Goal: Information Seeking & Learning: Check status

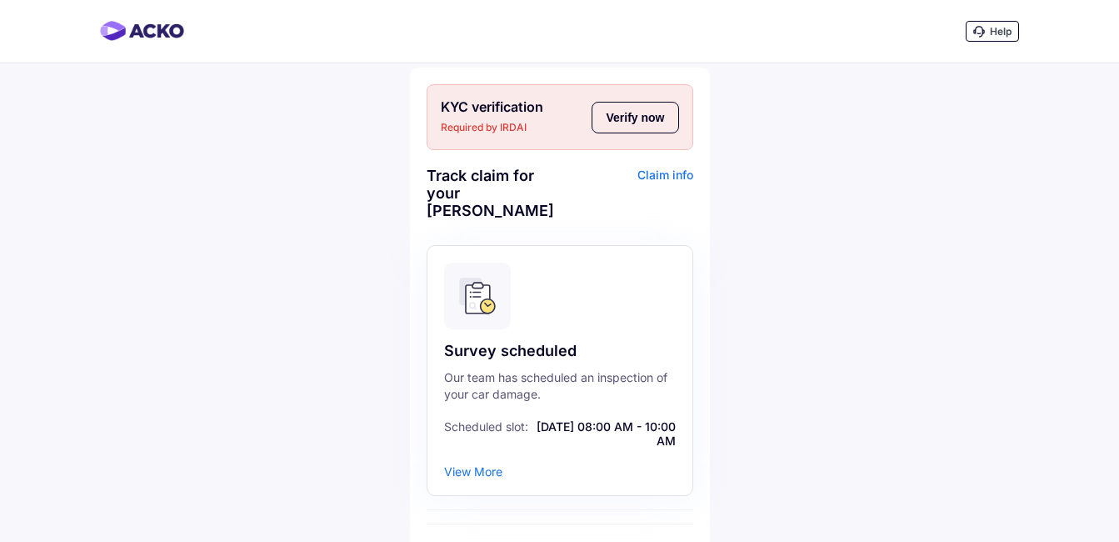
click at [623, 118] on button "Verify now" at bounding box center [635, 118] width 87 height 32
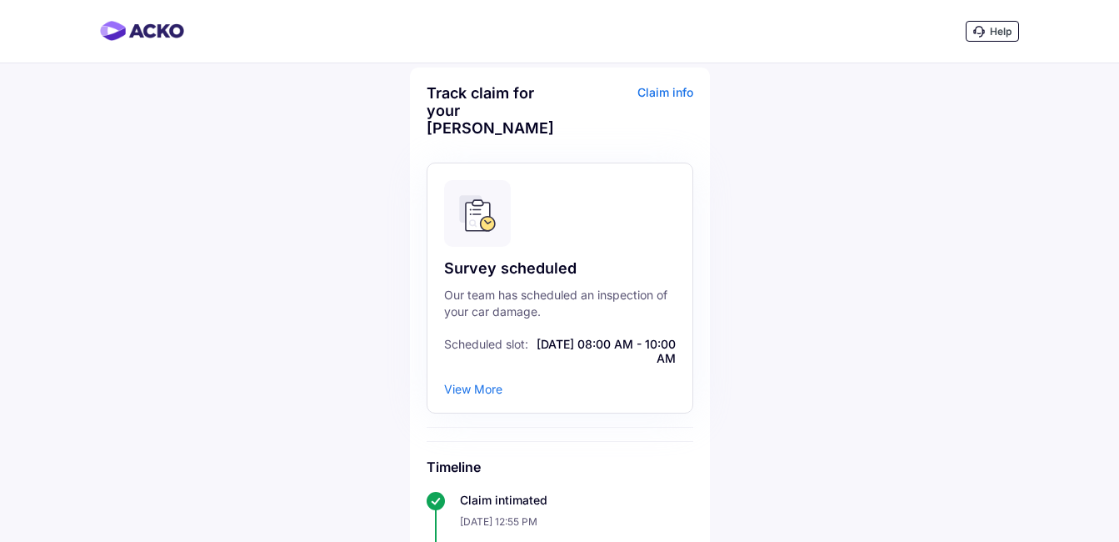
click at [654, 93] on div "Claim info" at bounding box center [628, 116] width 129 height 65
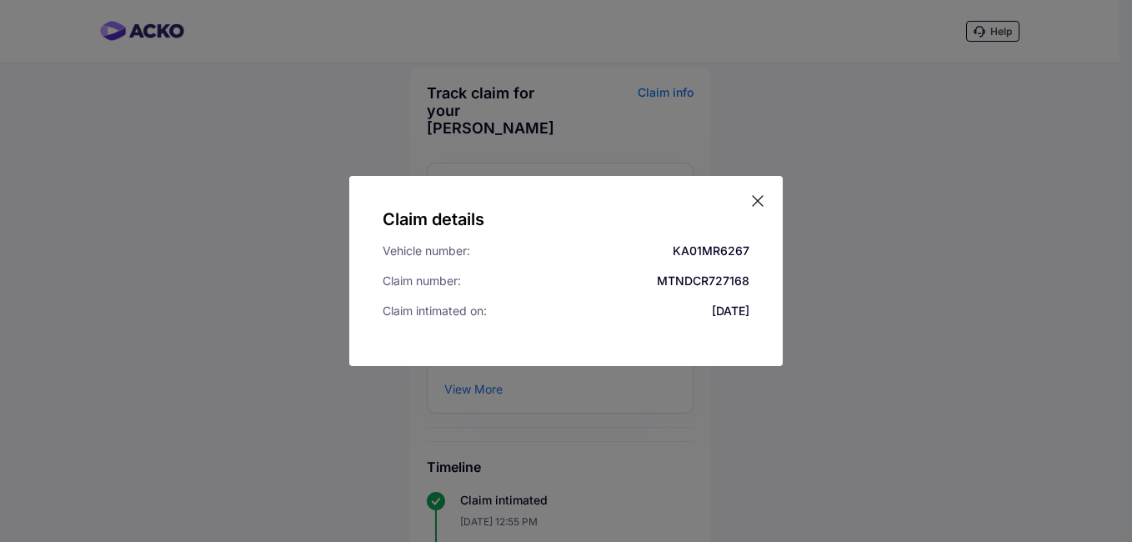
click at [754, 198] on icon at bounding box center [757, 201] width 17 height 17
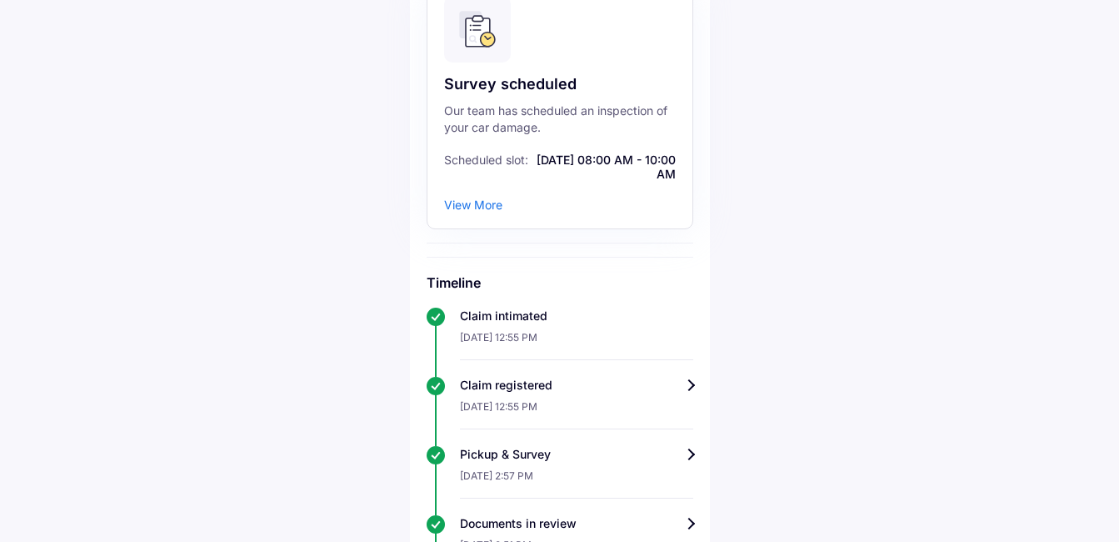
scroll to position [18, 0]
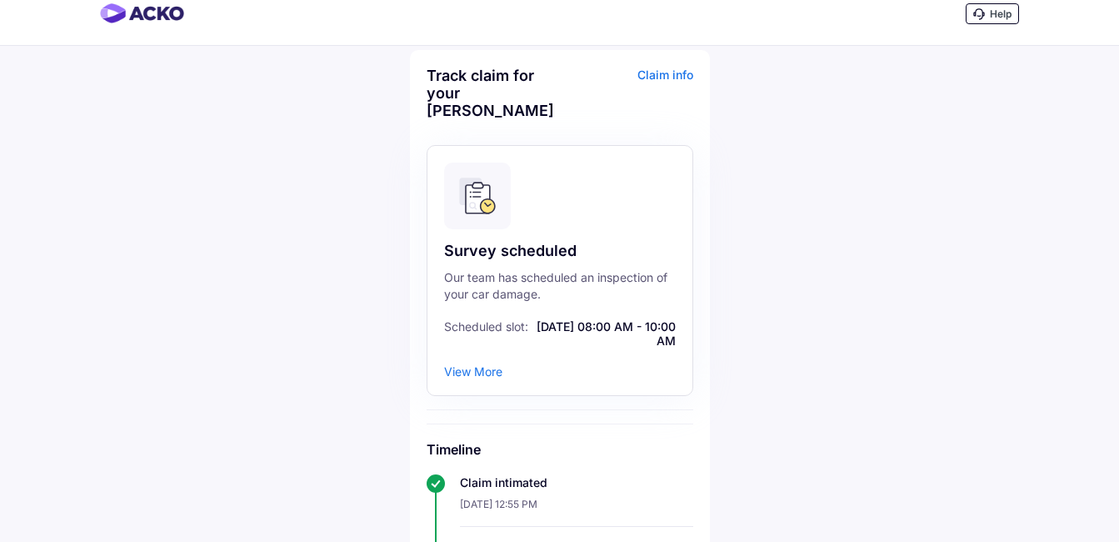
click at [475, 371] on div "View More" at bounding box center [473, 371] width 58 height 14
click at [478, 367] on div "View More" at bounding box center [473, 371] width 58 height 14
click at [654, 69] on div "Claim info" at bounding box center [628, 99] width 129 height 65
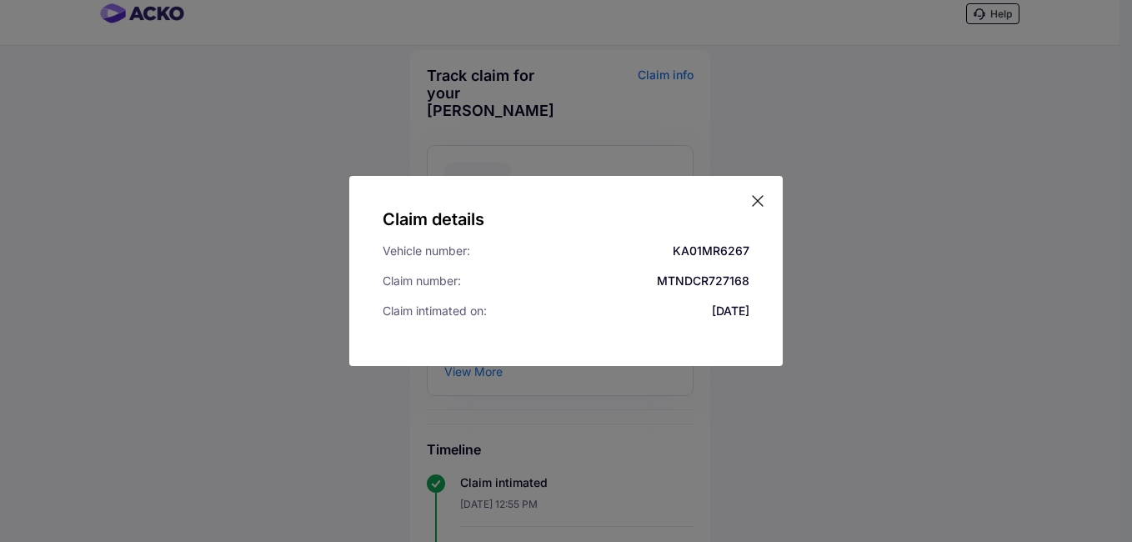
click at [760, 198] on icon at bounding box center [758, 201] width 10 height 10
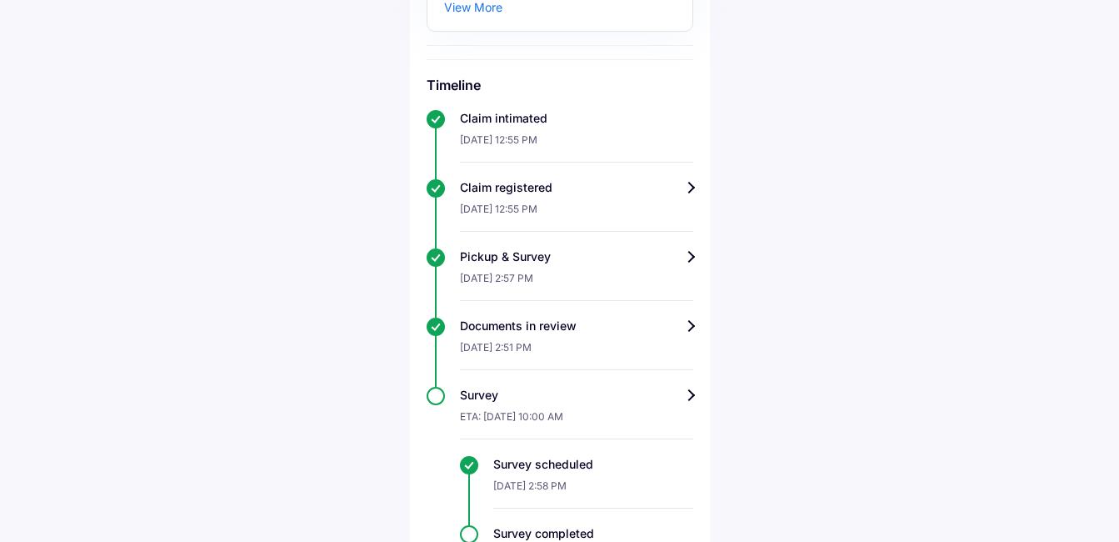
scroll to position [518, 0]
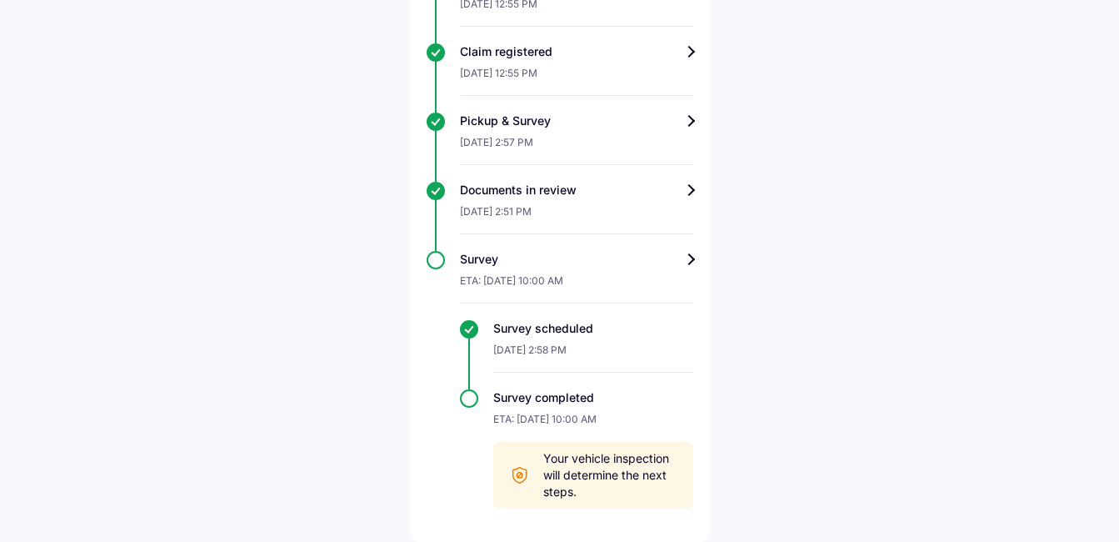
click at [471, 403] on div "Survey completed ETA: [DATE] 10:00 AM Your vehicle inspection will determine th…" at bounding box center [576, 448] width 233 height 119
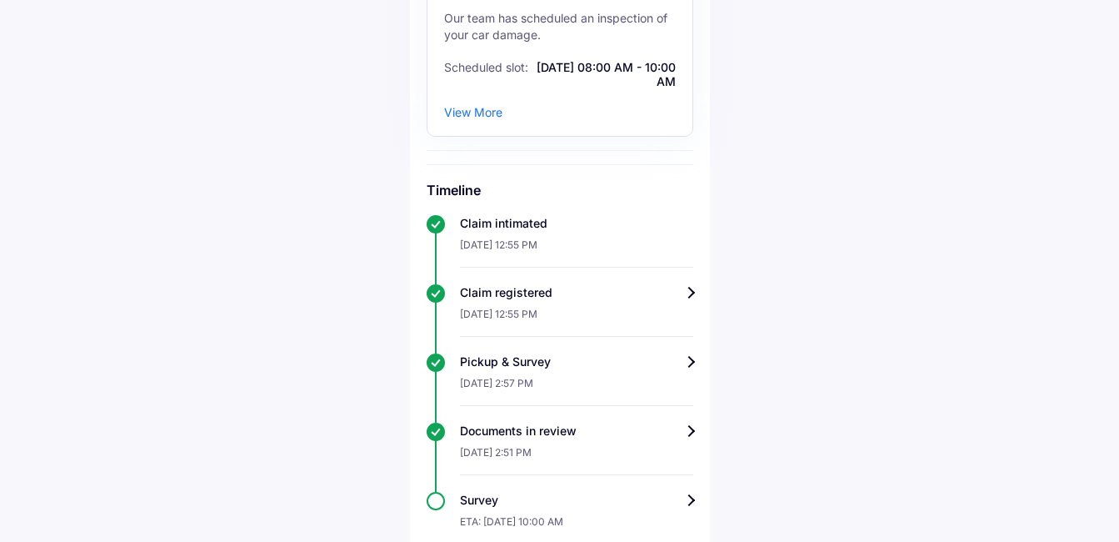
scroll to position [0, 0]
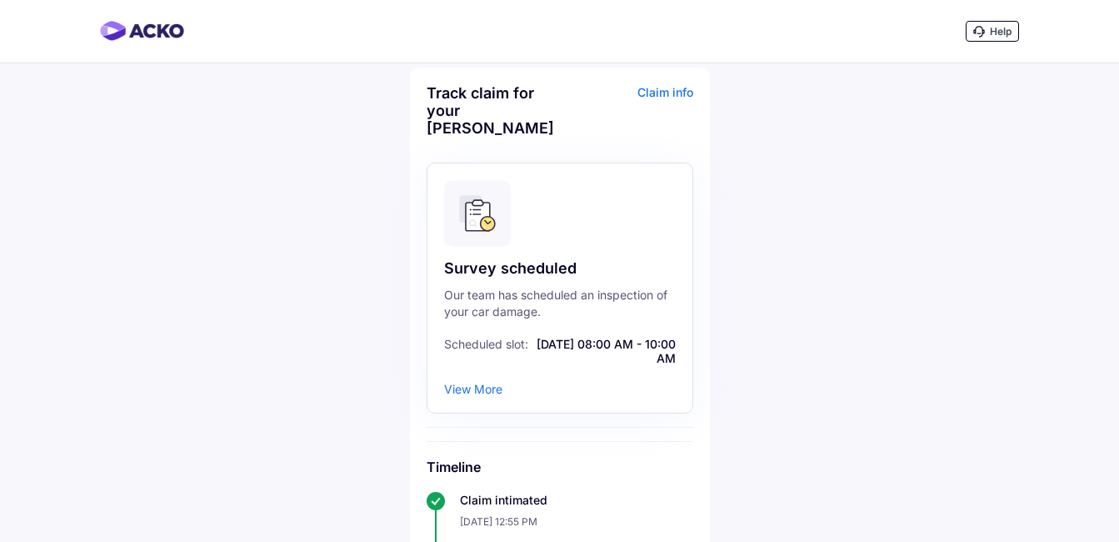
click at [482, 226] on icon at bounding box center [487, 224] width 14 height 14
click at [468, 389] on div "View More" at bounding box center [473, 389] width 58 height 14
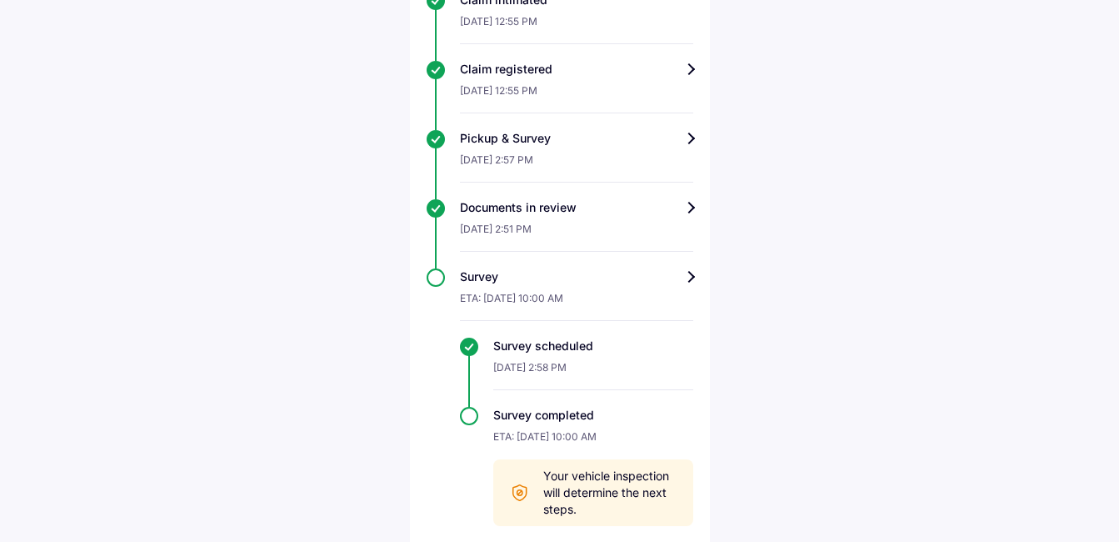
click at [688, 72] on div "Claim registered" at bounding box center [576, 69] width 233 height 17
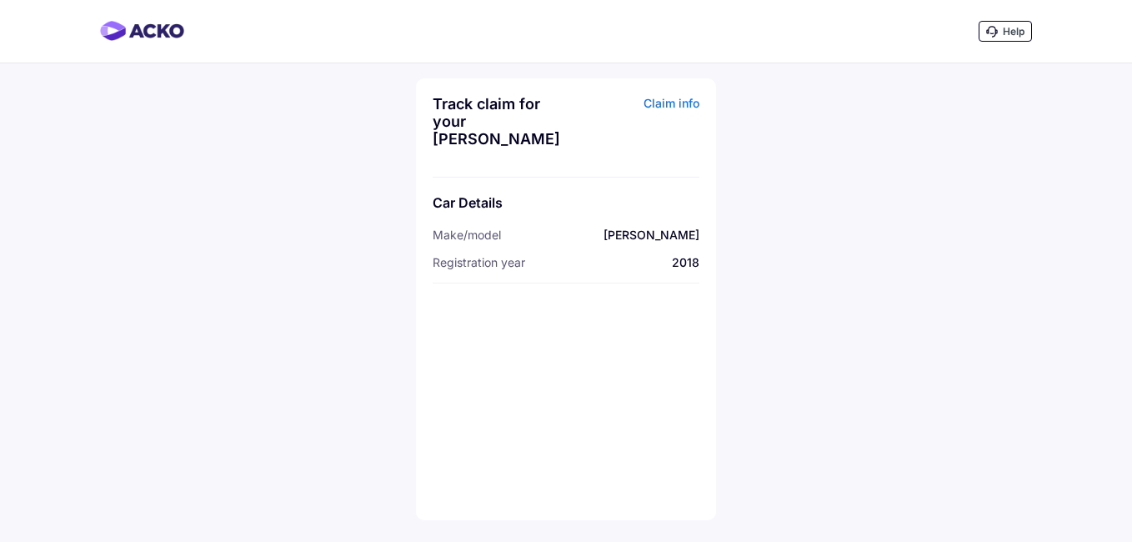
click at [669, 102] on div "Claim info" at bounding box center [634, 127] width 129 height 65
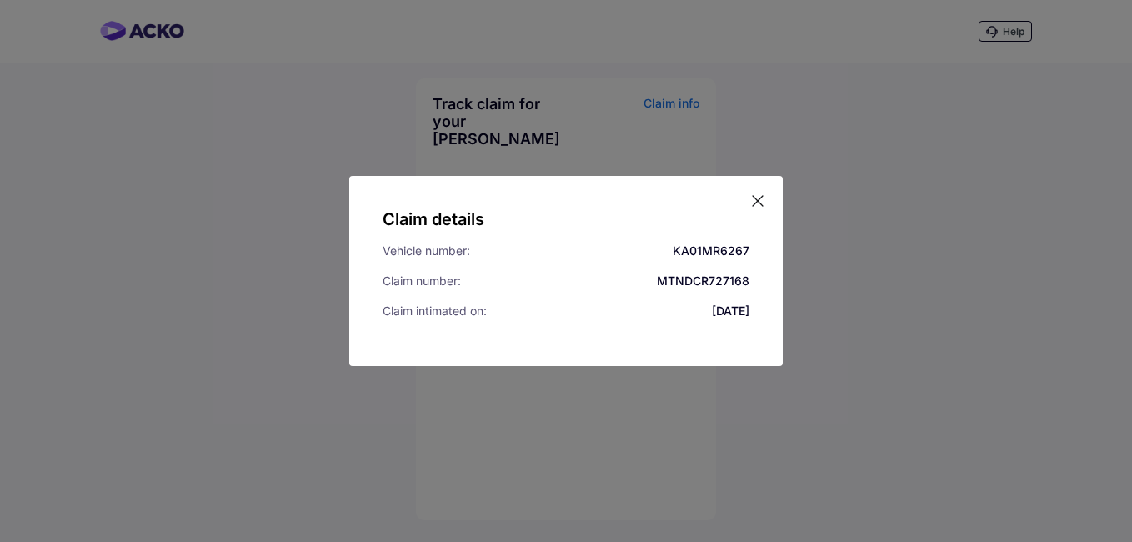
click at [756, 200] on icon at bounding box center [757, 201] width 17 height 17
